Goal: Task Accomplishment & Management: Manage account settings

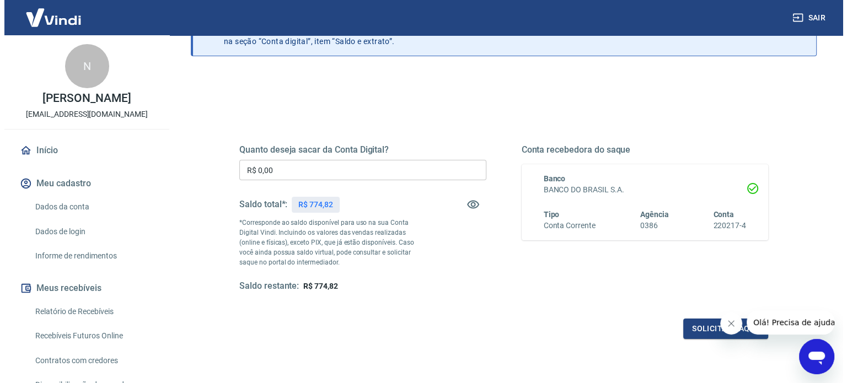
scroll to position [161, 0]
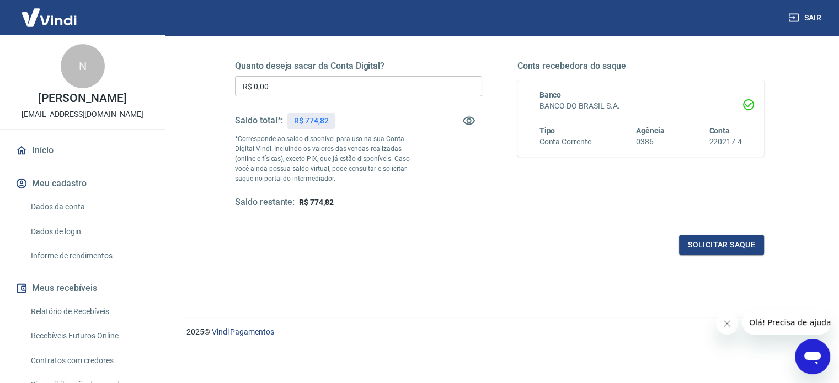
click at [340, 86] on input "R$ 0,00" at bounding box center [358, 86] width 247 height 20
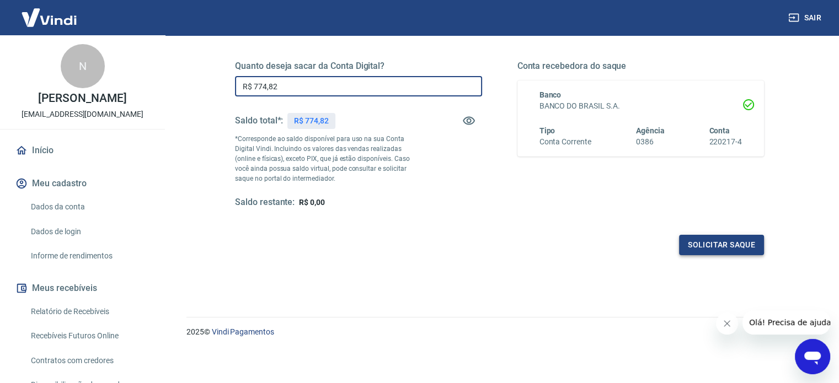
type input "R$ 774,82"
click at [726, 242] on button "Solicitar saque" at bounding box center [721, 245] width 85 height 20
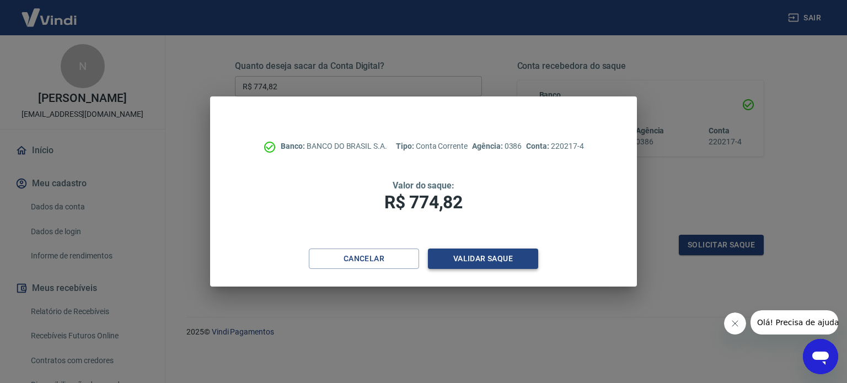
click at [478, 259] on button "Validar saque" at bounding box center [483, 259] width 110 height 20
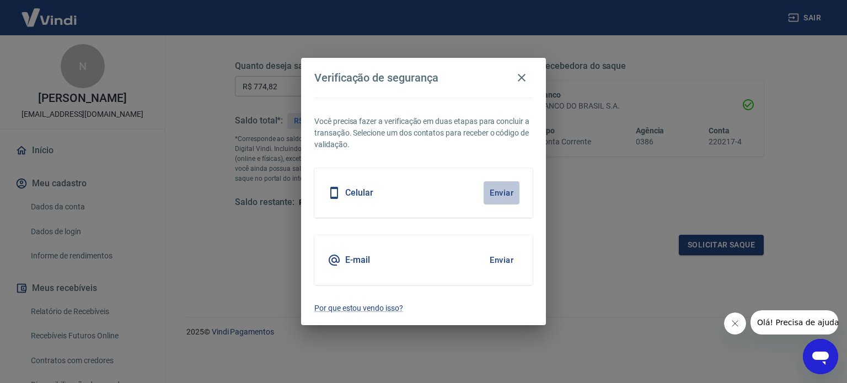
click at [498, 190] on button "Enviar" at bounding box center [502, 192] width 36 height 23
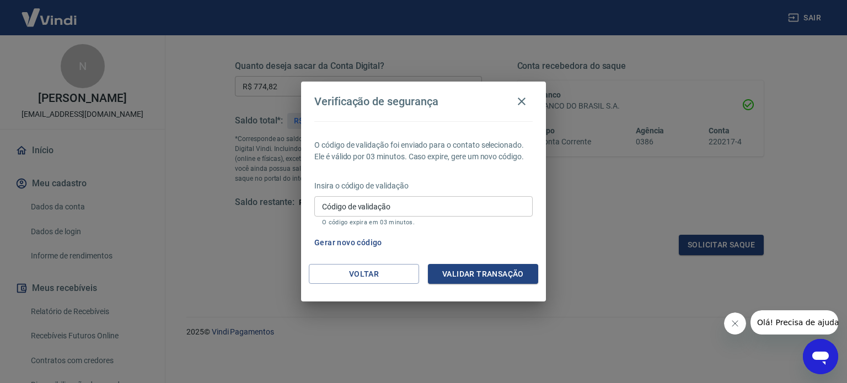
click at [401, 192] on div "Insira o código de validação Código de validação Código de validação O código e…" at bounding box center [423, 204] width 218 height 48
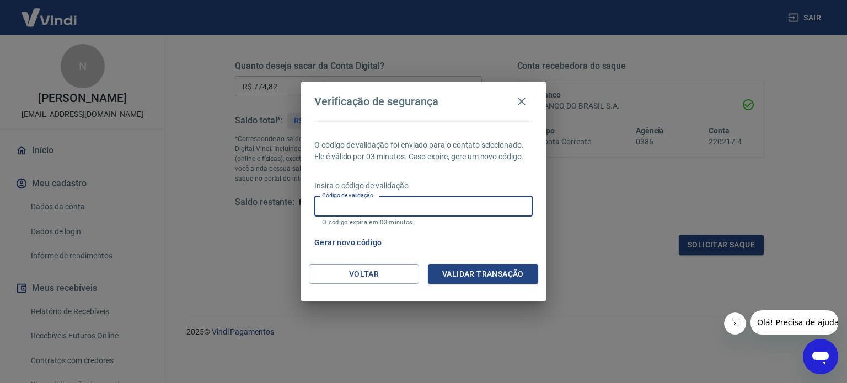
click at [398, 207] on input "Código de validação" at bounding box center [423, 206] width 218 height 20
type input "195700"
click at [479, 271] on button "Validar transação" at bounding box center [483, 274] width 110 height 20
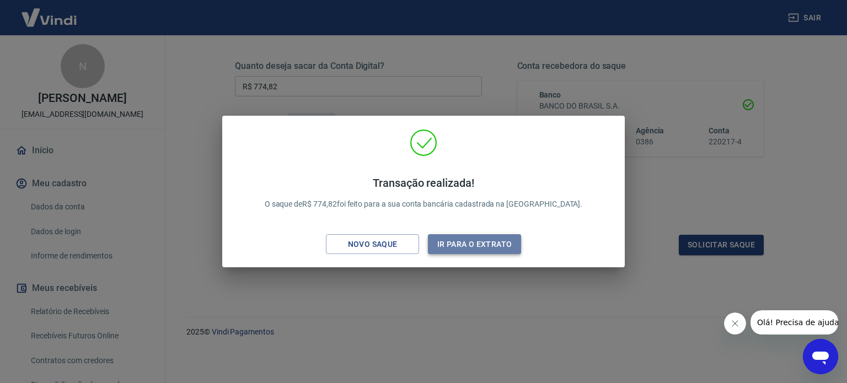
click at [481, 245] on button "Ir para o extrato" at bounding box center [474, 244] width 93 height 20
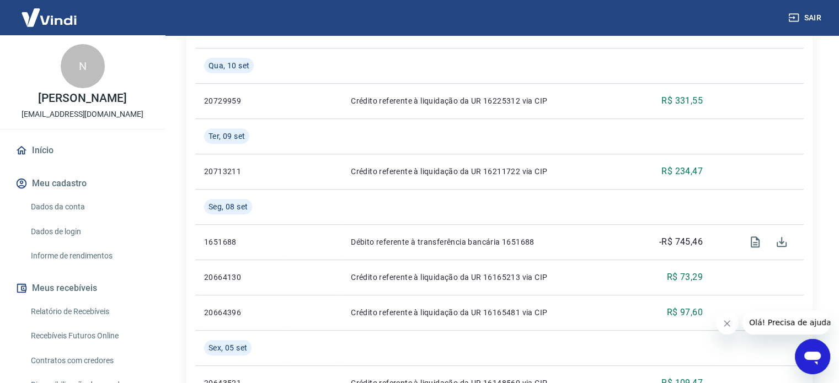
scroll to position [243, 0]
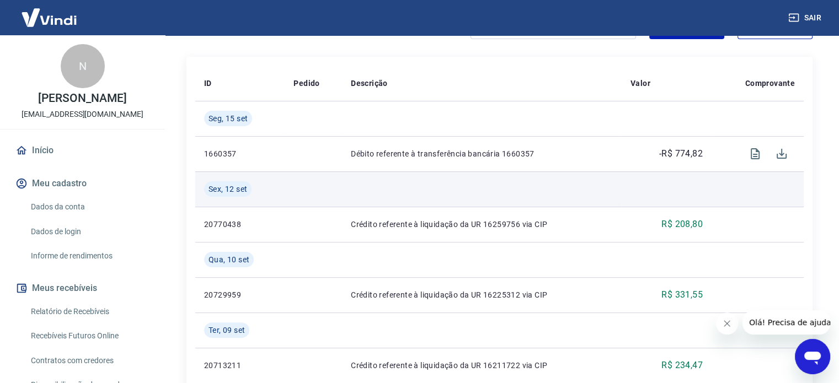
click at [538, 158] on p "Débito referente à transferência bancária 1660357" at bounding box center [482, 153] width 262 height 11
click at [547, 183] on td at bounding box center [482, 189] width 280 height 35
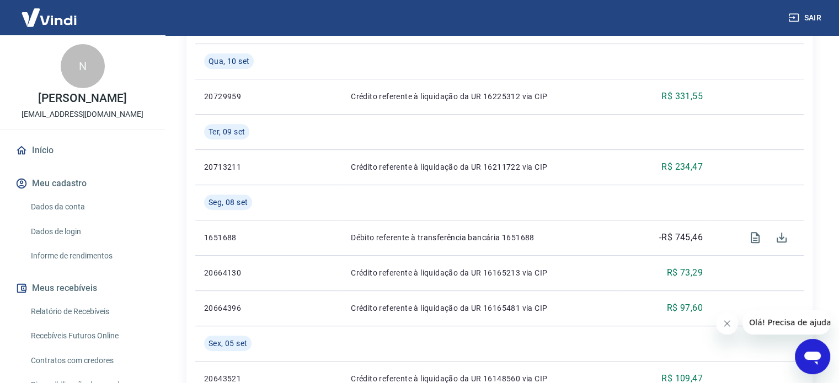
scroll to position [463, 0]
